Goal: Find specific page/section

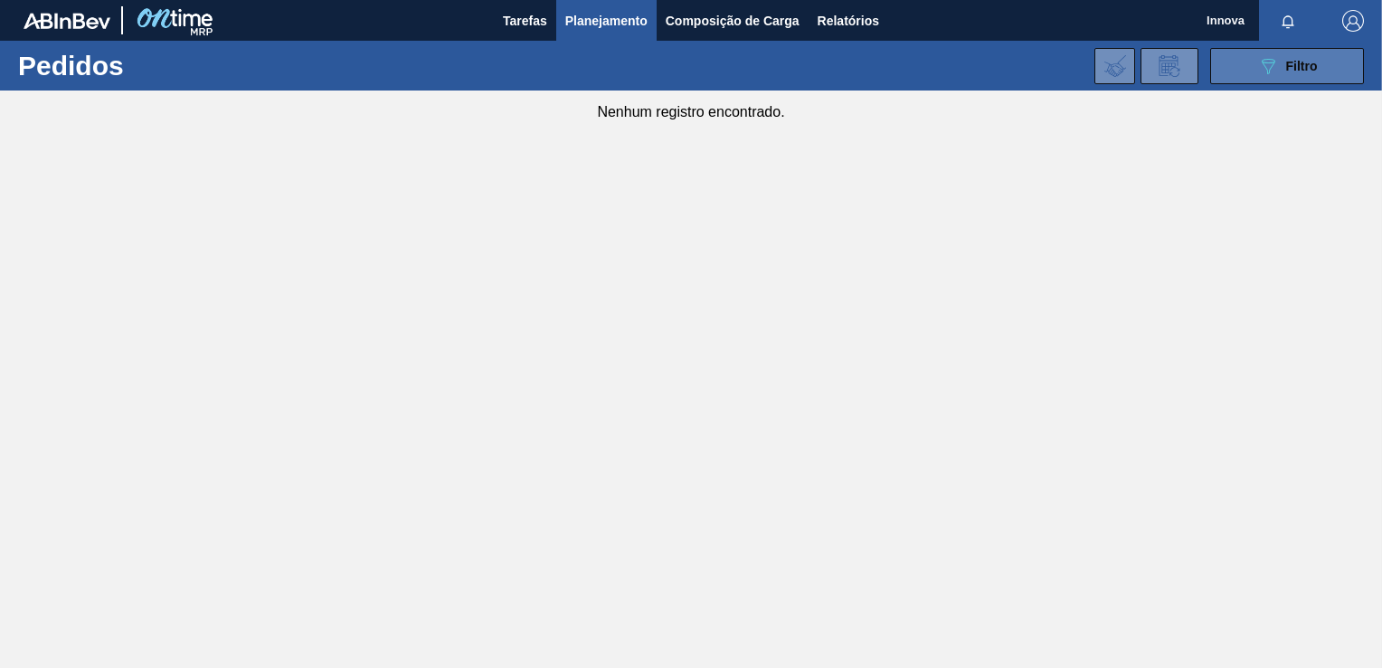
click at [1317, 73] on div "089F7B8B-B2A5-4AFE-B5C0-19BA573D28AC Filtro" at bounding box center [1287, 66] width 61 height 22
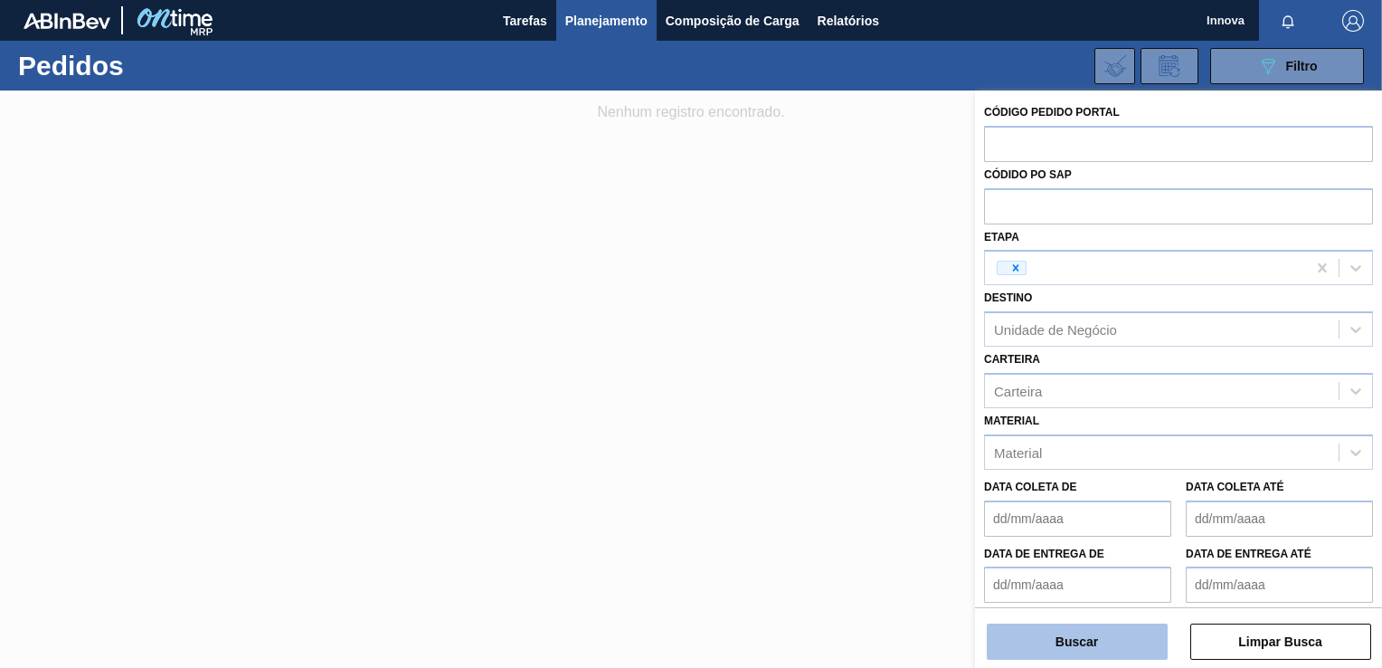
click at [1085, 649] on button "Buscar" at bounding box center [1077, 641] width 181 height 36
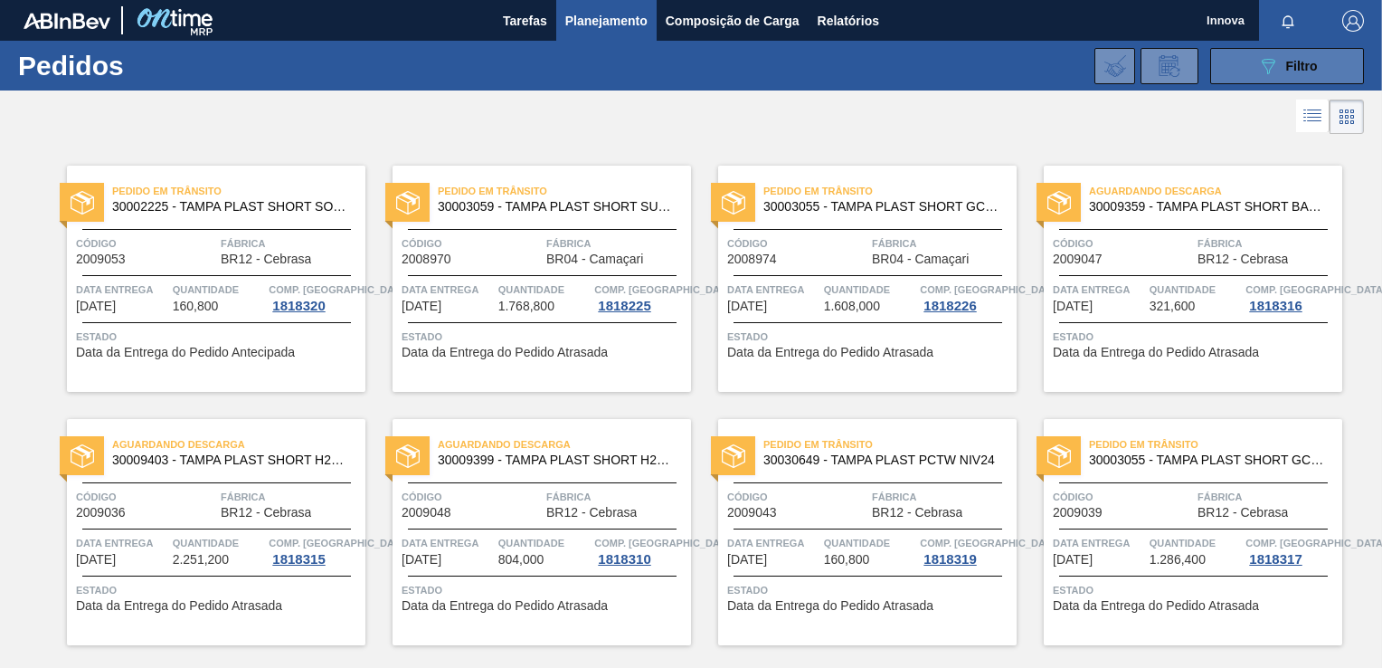
click at [1297, 67] on span "Filtro" at bounding box center [1302, 66] width 32 height 14
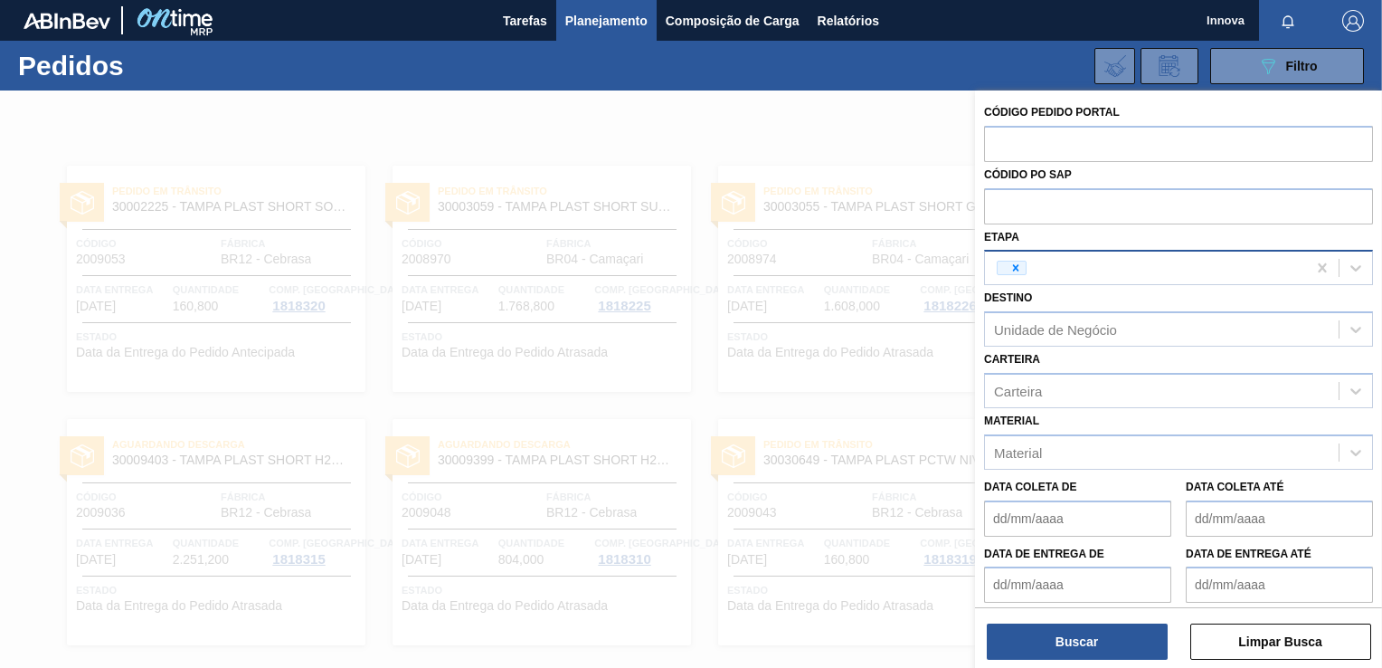
click at [1067, 270] on div at bounding box center [1145, 267] width 321 height 27
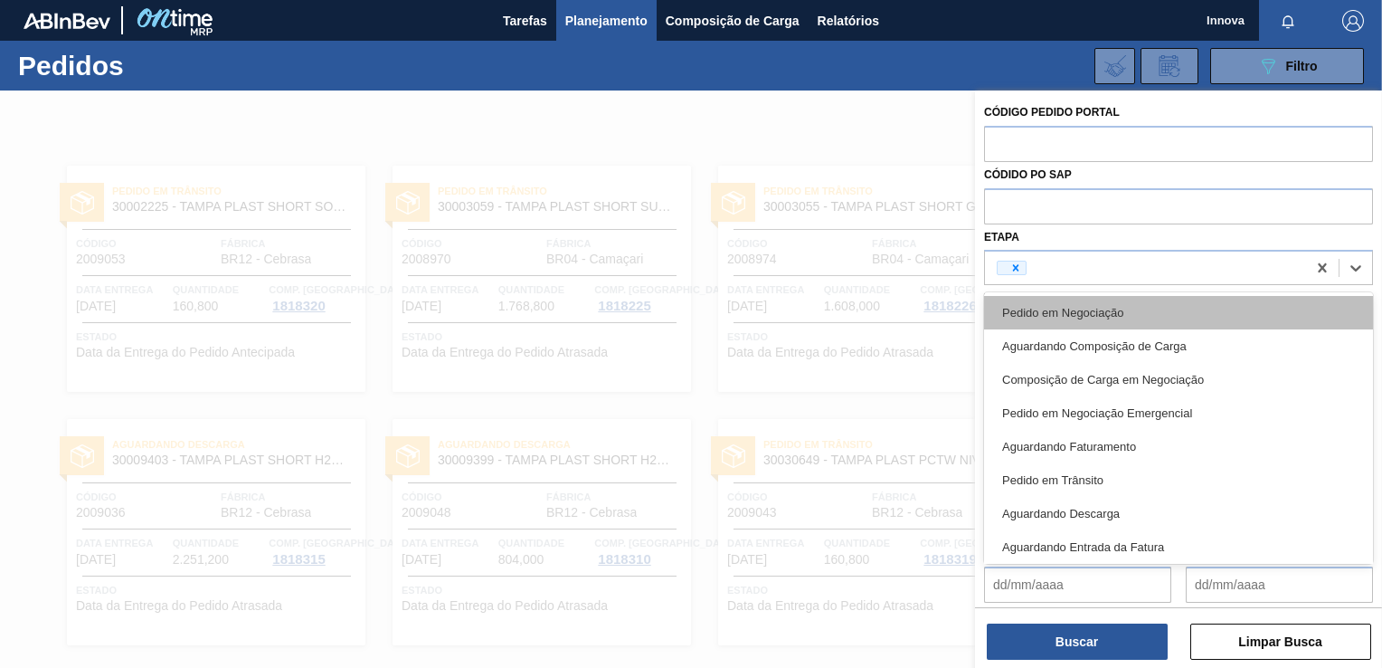
click at [1066, 299] on div "Pedido em Negociação" at bounding box center [1178, 312] width 389 height 33
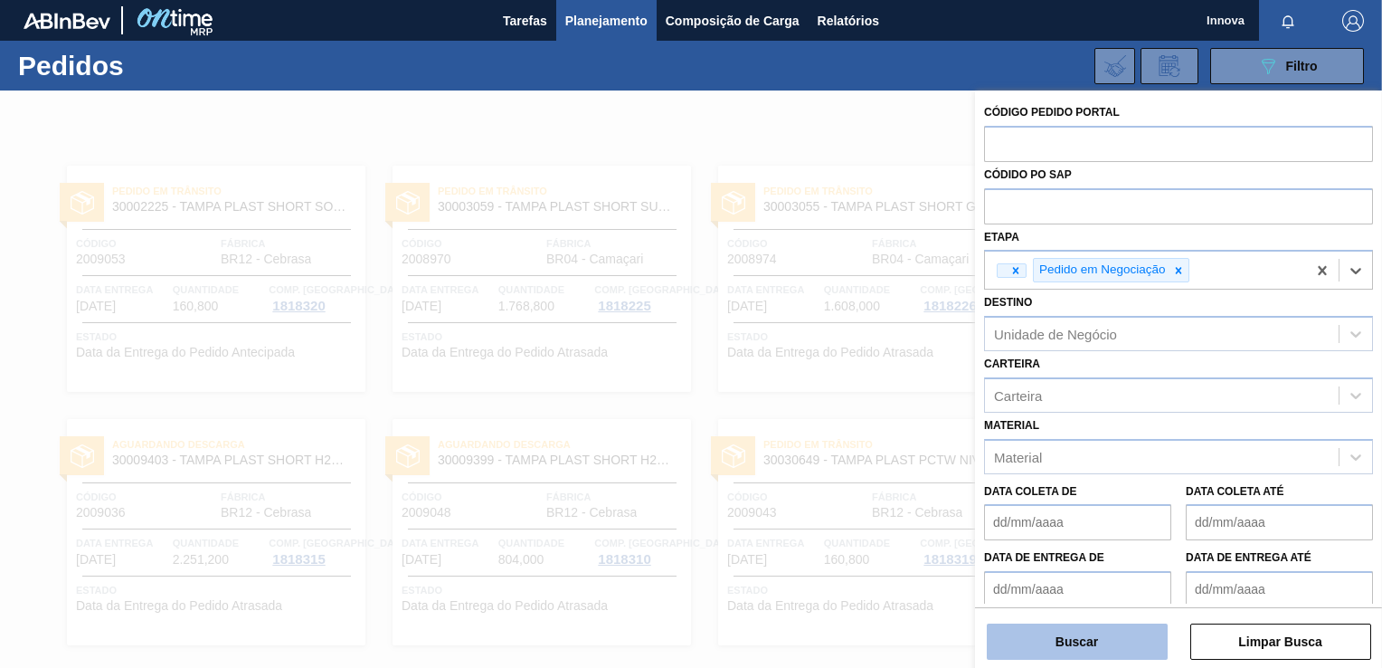
click at [1078, 646] on button "Buscar" at bounding box center [1077, 641] width 181 height 36
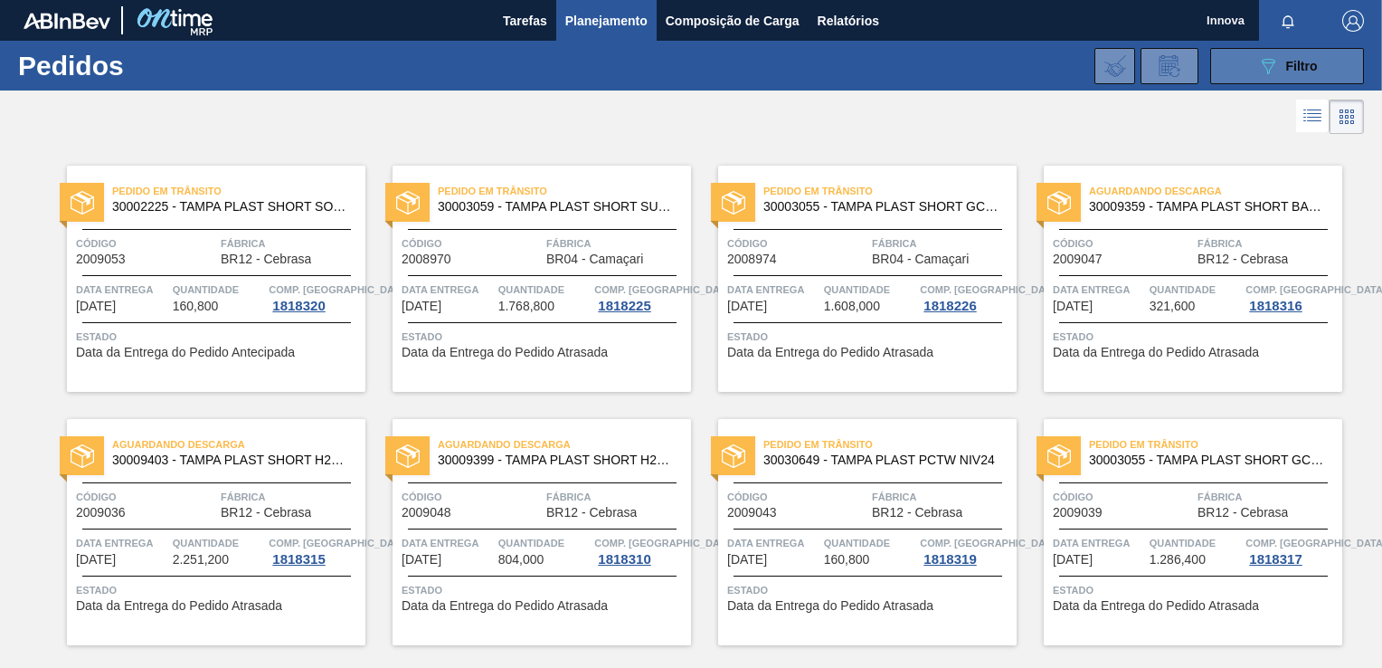
click at [1298, 52] on button "089F7B8B-B2A5-4AFE-B5C0-19BA573D28AC Filtro" at bounding box center [1287, 66] width 154 height 36
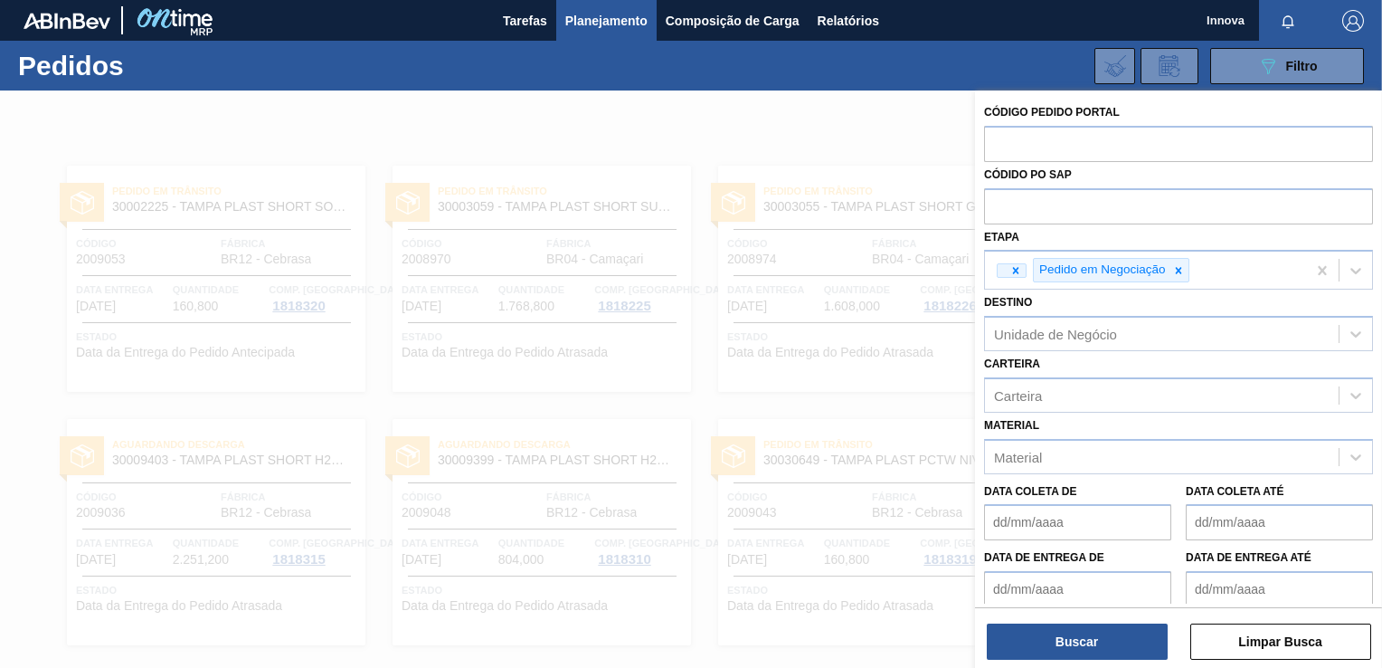
click at [1063, 661] on div "Código Pedido Portal Códido PO SAP Etapa Pedido em Negociação Destino Unidade d…" at bounding box center [1178, 380] width 407 height 581
click at [1064, 651] on button "Buscar" at bounding box center [1077, 641] width 181 height 36
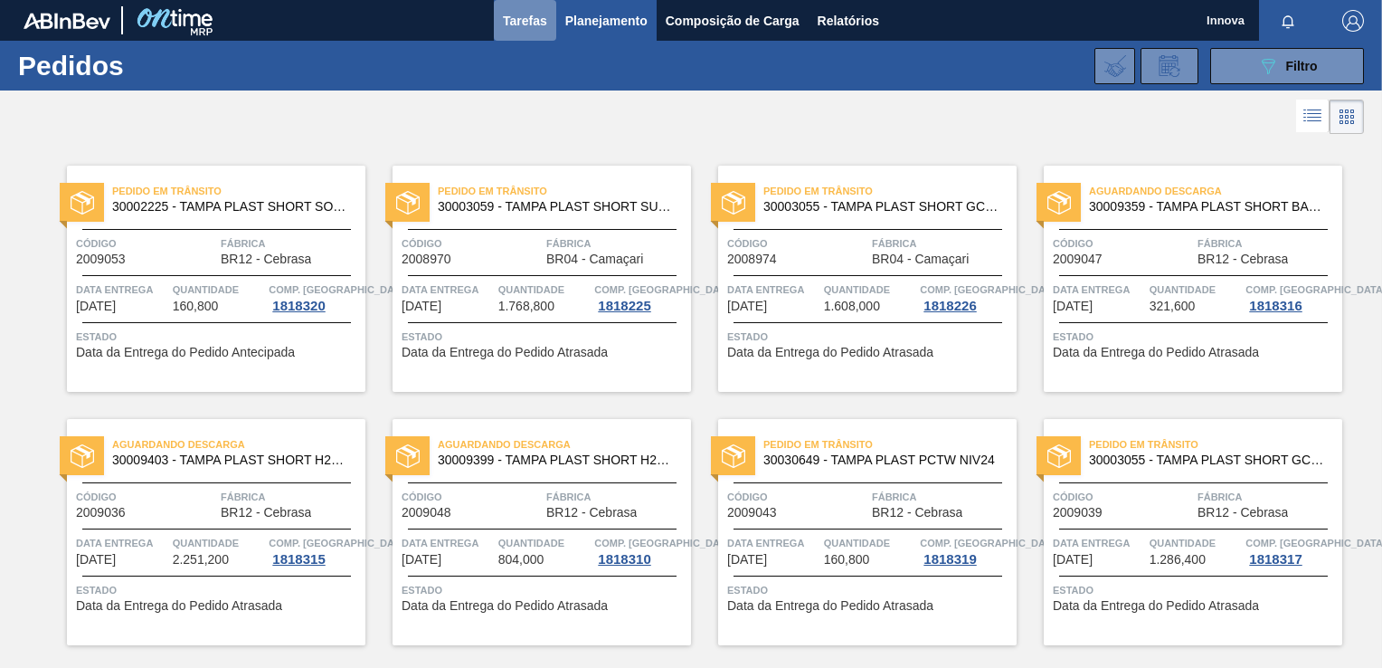
click at [503, 16] on span "Tarefas" at bounding box center [525, 21] width 44 height 22
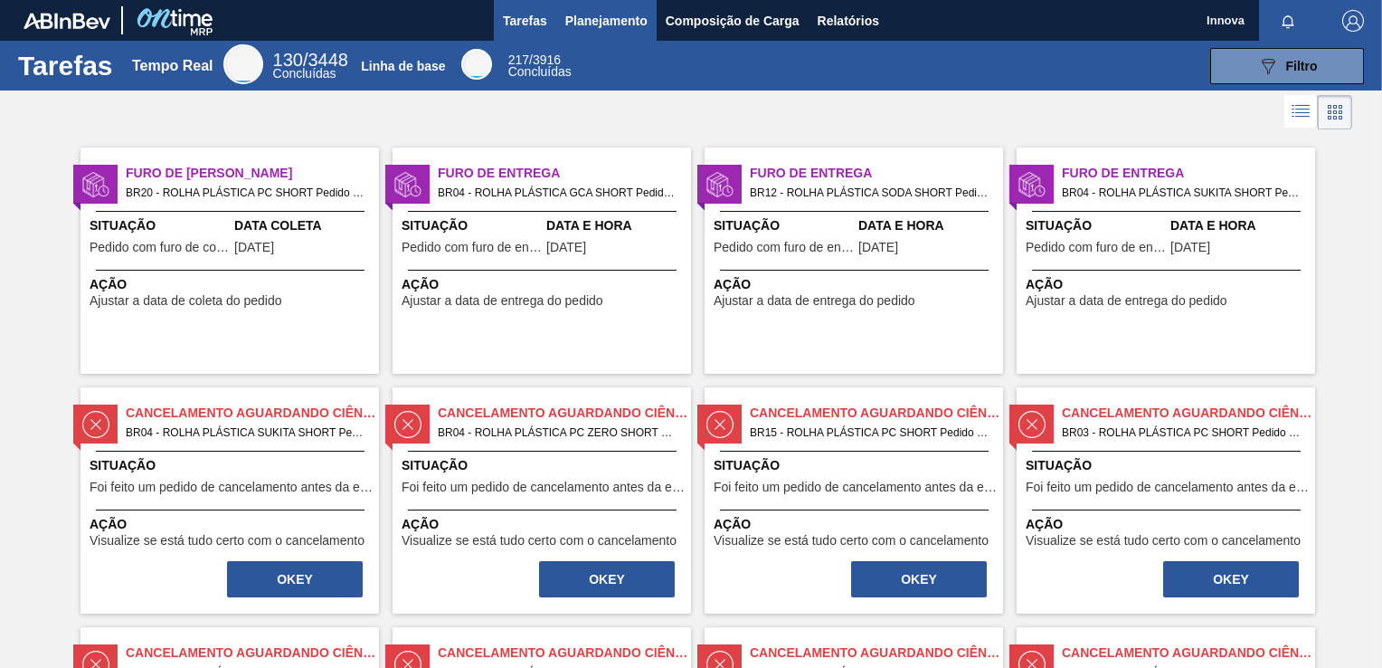
click at [622, 20] on span "Planejamento" at bounding box center [606, 21] width 82 height 22
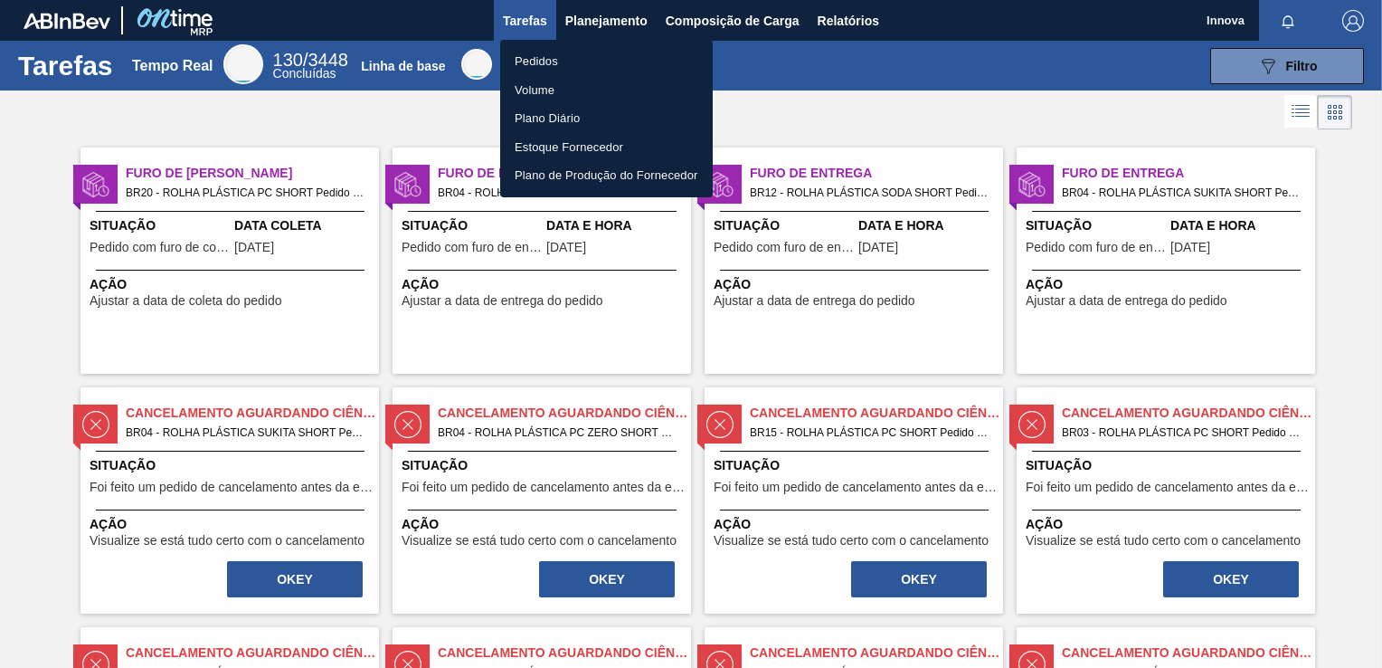
click at [545, 66] on li "Pedidos" at bounding box center [606, 61] width 213 height 29
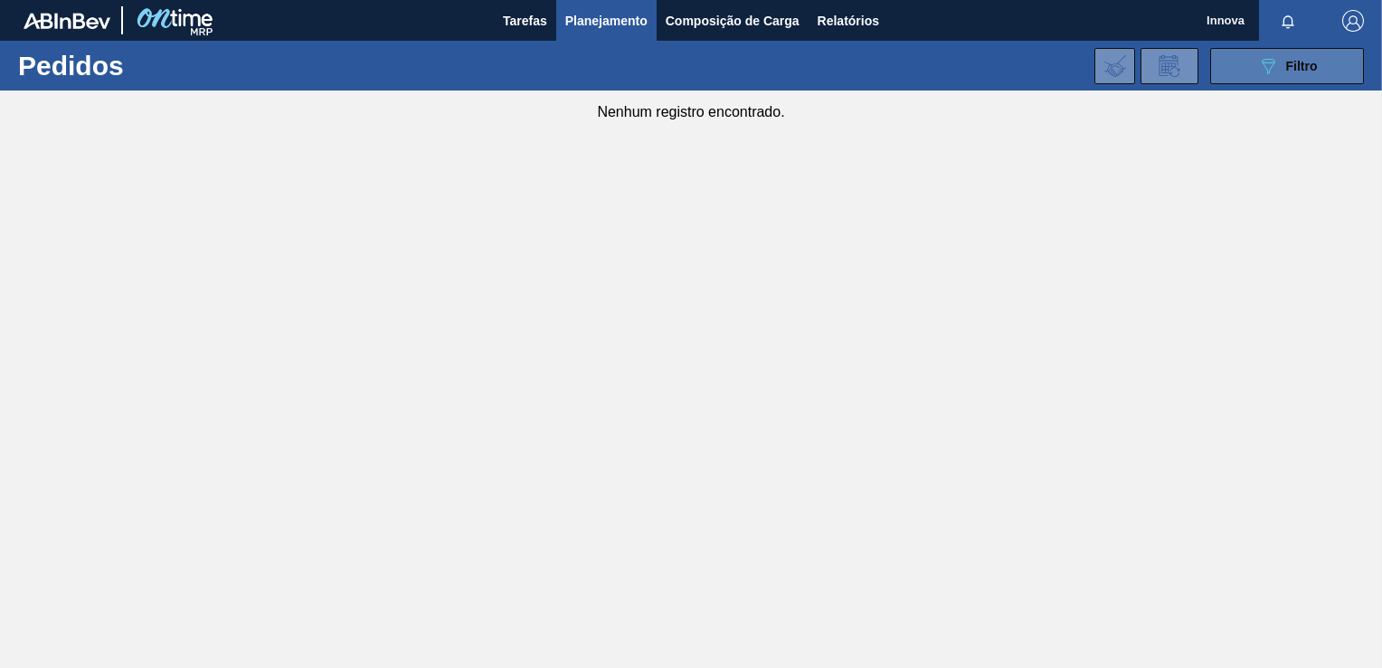
click at [1284, 80] on button "089F7B8B-B2A5-4AFE-B5C0-19BA573D28AC Filtro" at bounding box center [1287, 66] width 154 height 36
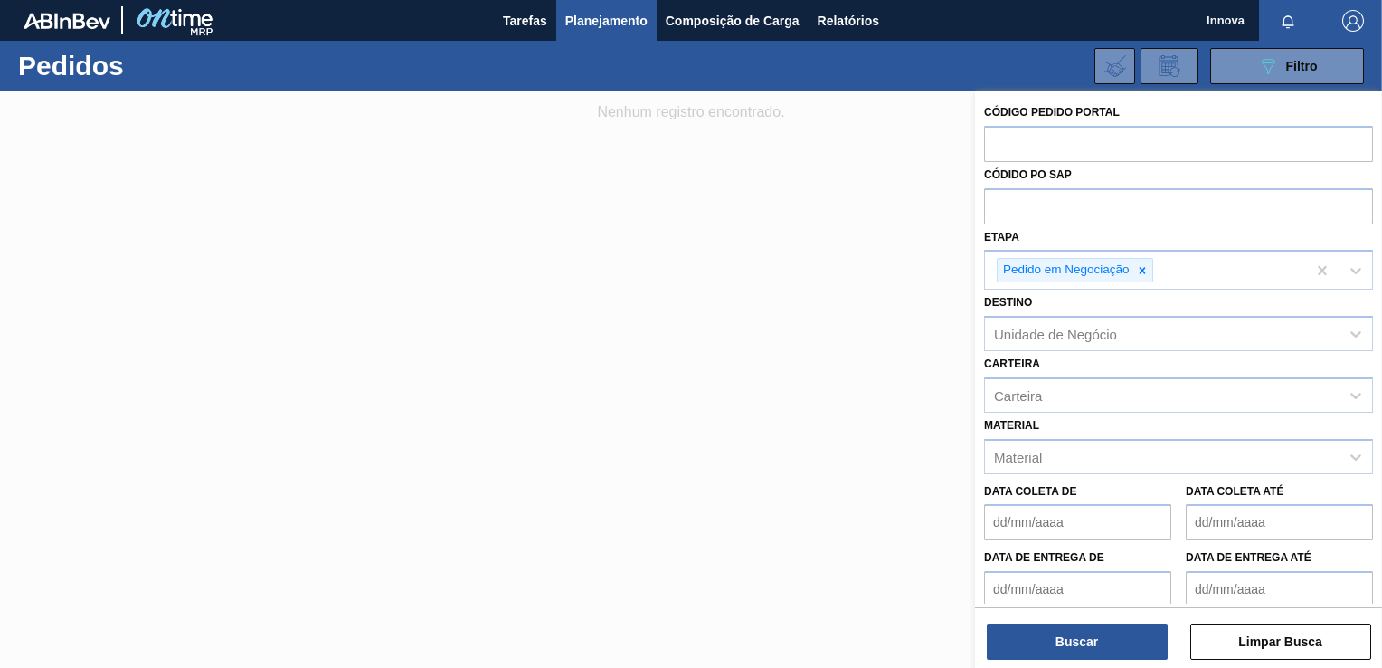
click at [234, 169] on div at bounding box center [691, 424] width 1382 height 668
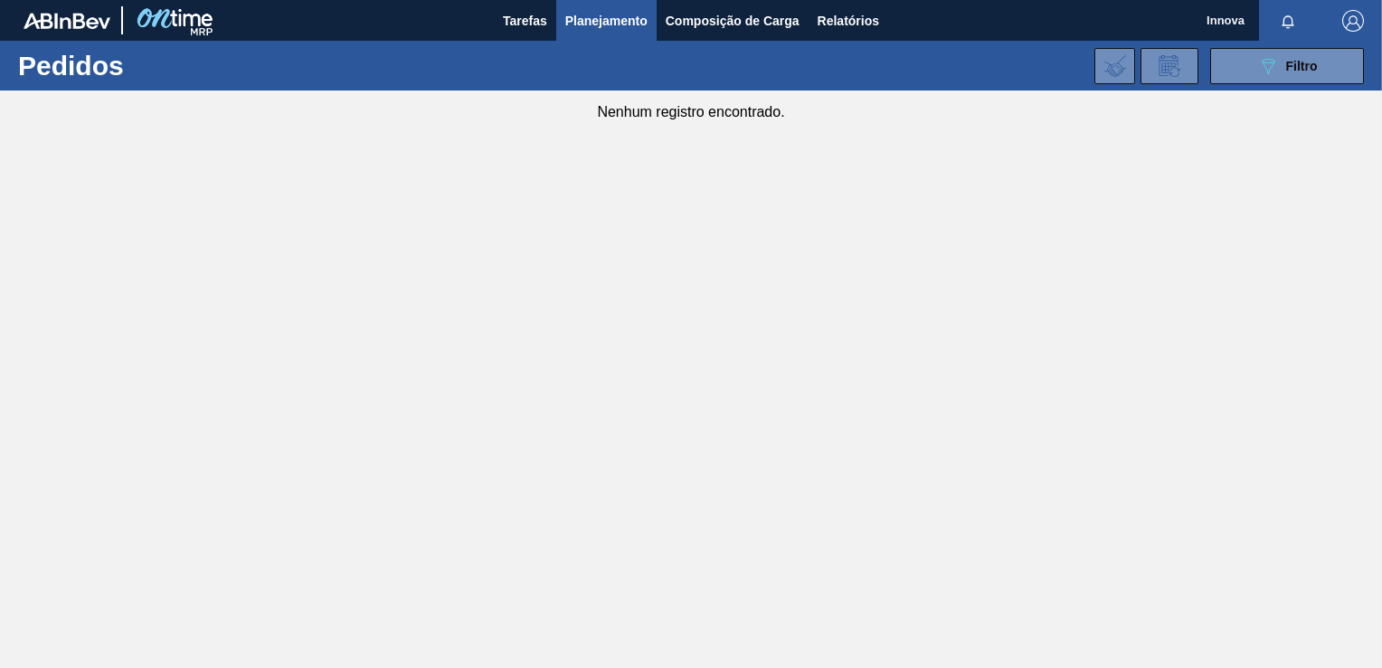
click at [107, 352] on main "Tarefas Planejamento Composição de Carga Relatórios Innova Marcar todas como li…" at bounding box center [691, 334] width 1382 height 668
